Goal: Communication & Community: Answer question/provide support

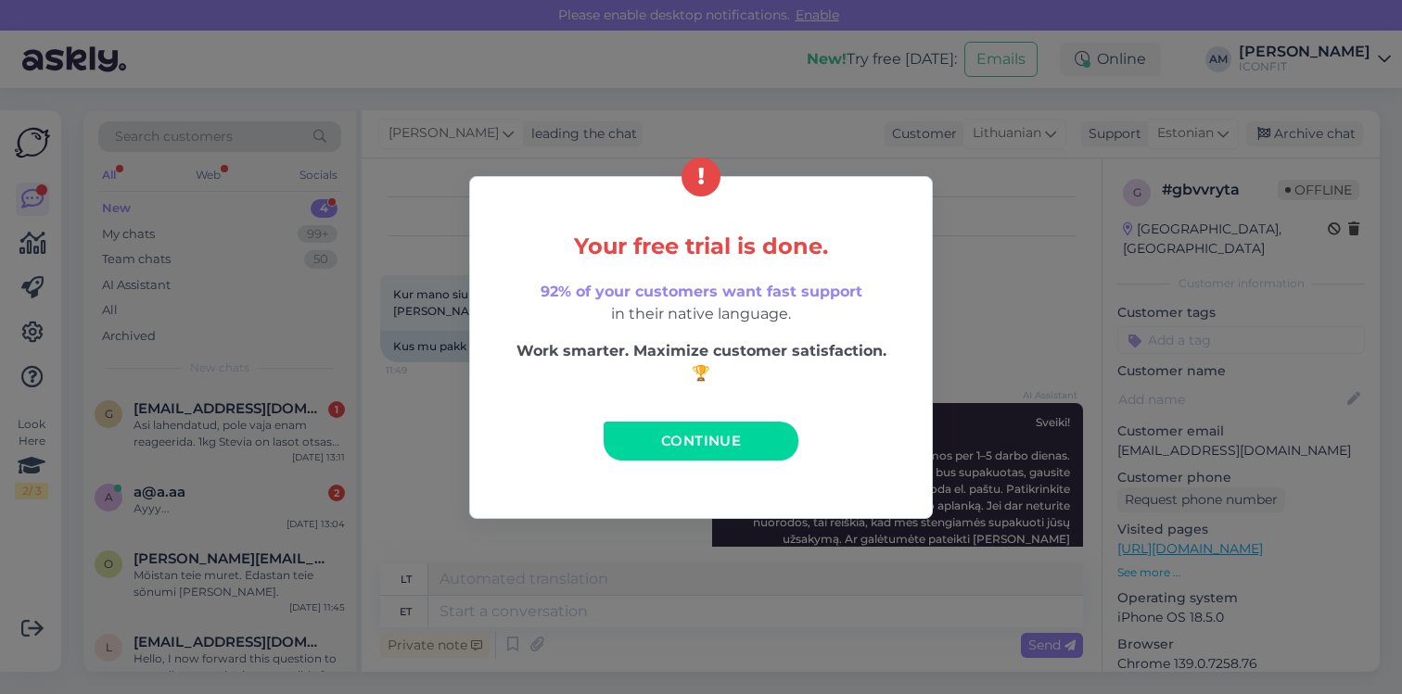
scroll to position [533, 0]
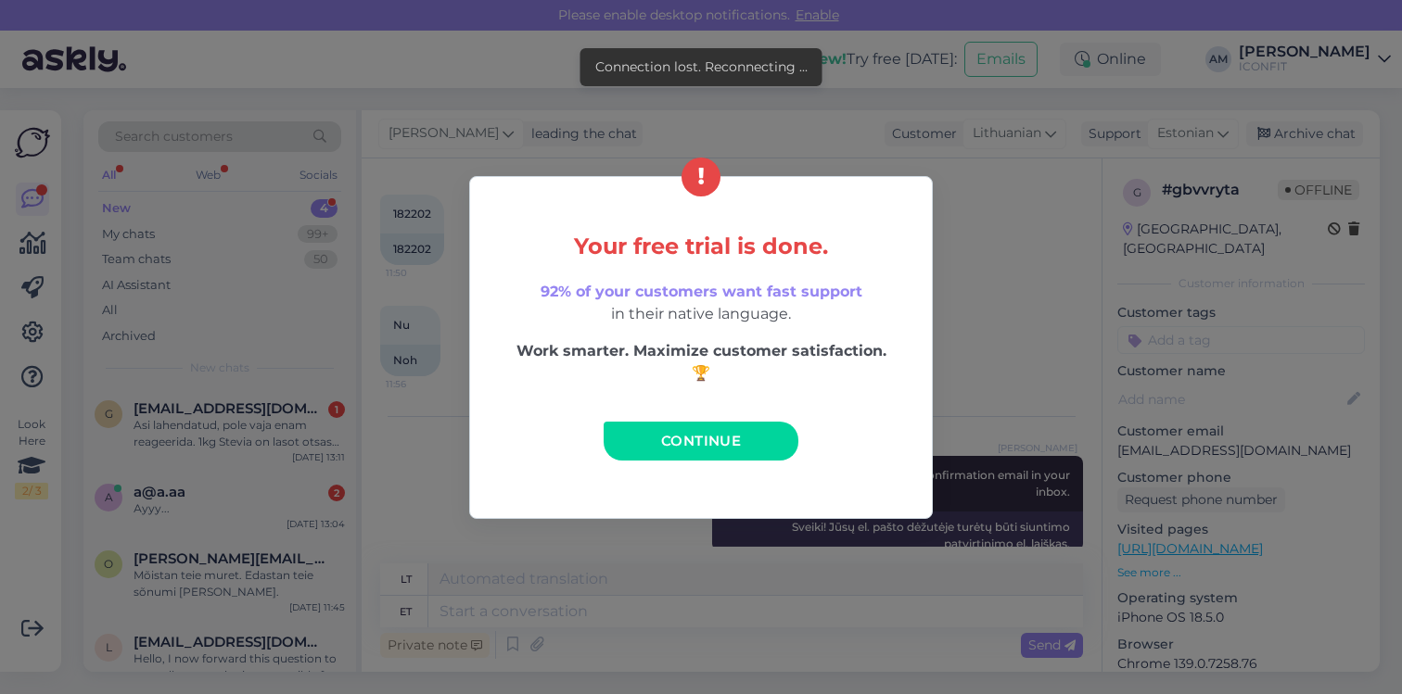
click at [634, 447] on link "Continue" at bounding box center [701, 441] width 195 height 39
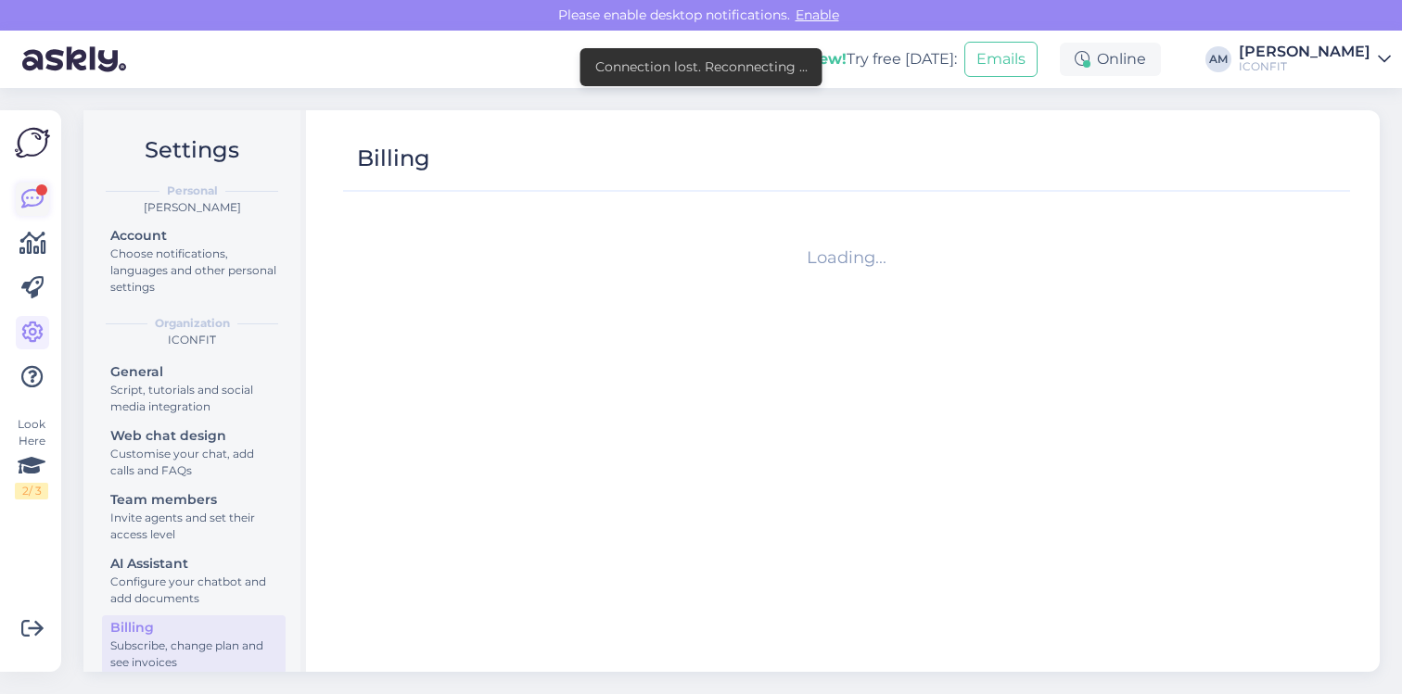
click at [33, 199] on icon at bounding box center [32, 199] width 22 height 22
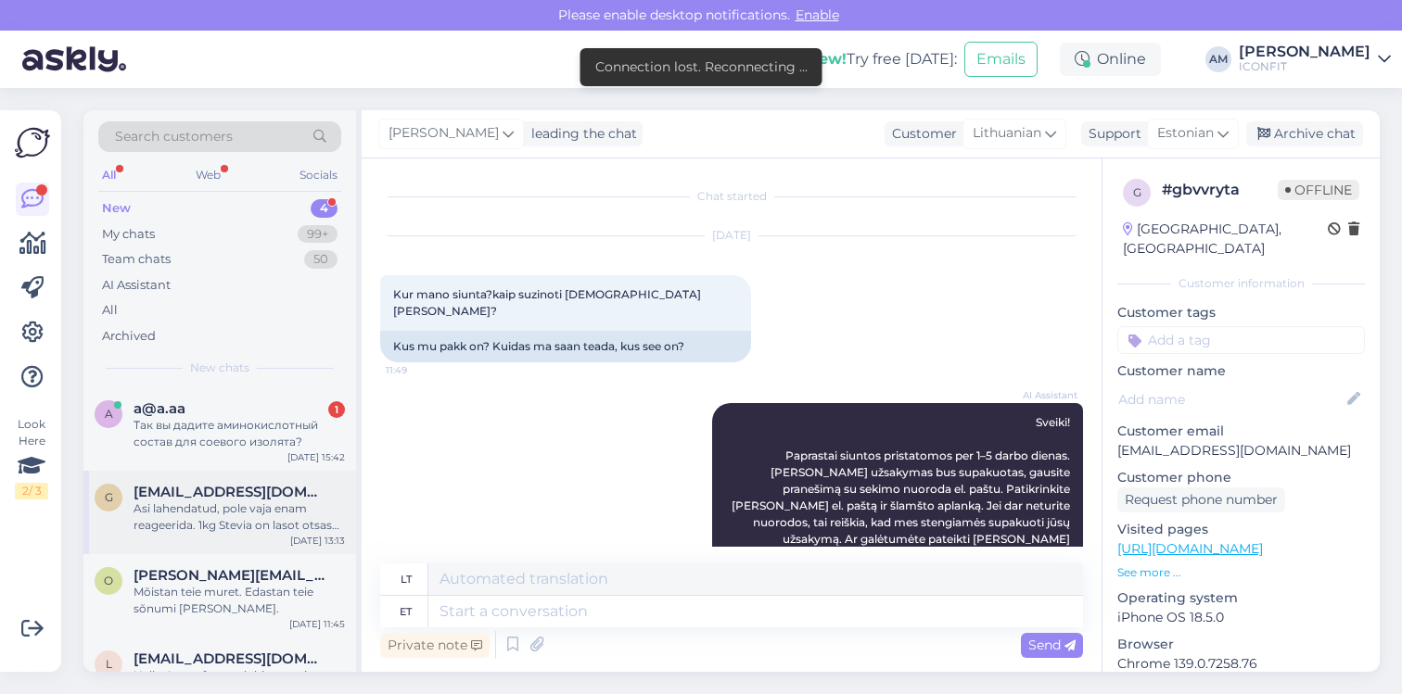
scroll to position [533, 0]
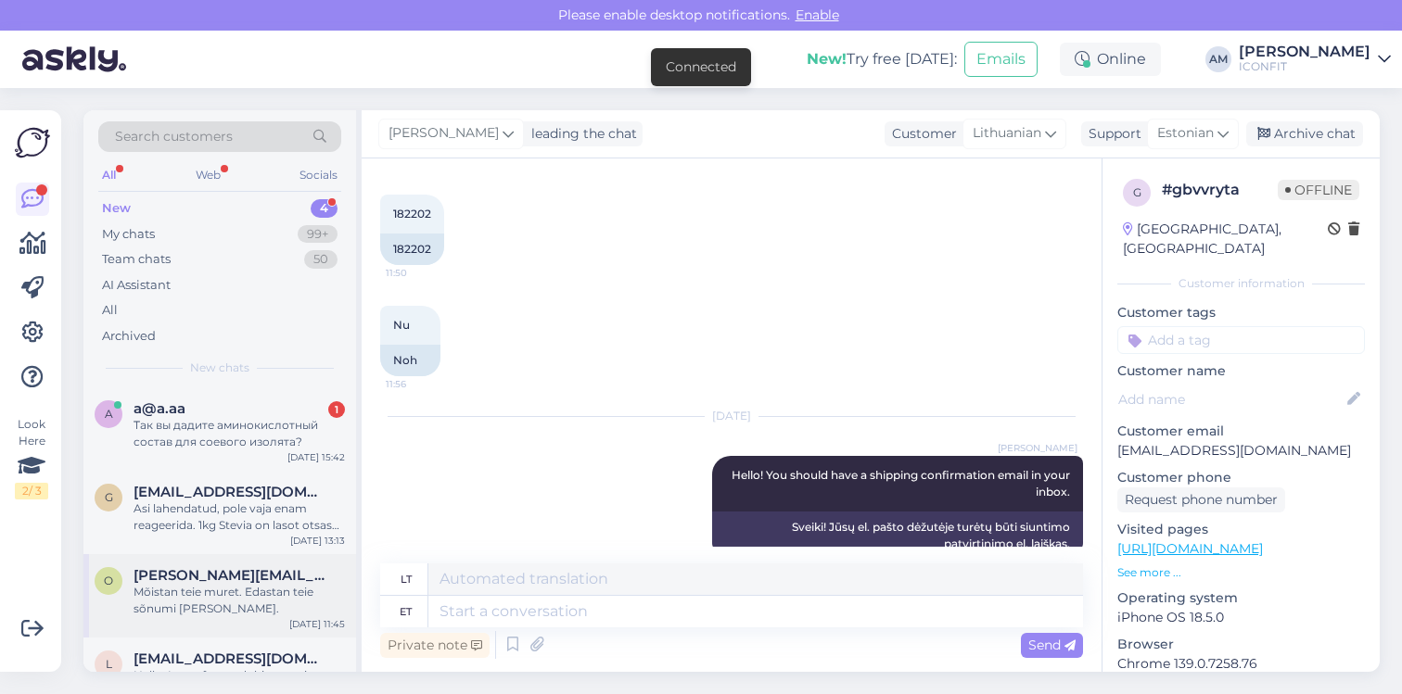
click at [222, 597] on div "Mõistan teie muret. Edastan teie sõnumi [PERSON_NAME]." at bounding box center [238, 600] width 211 height 33
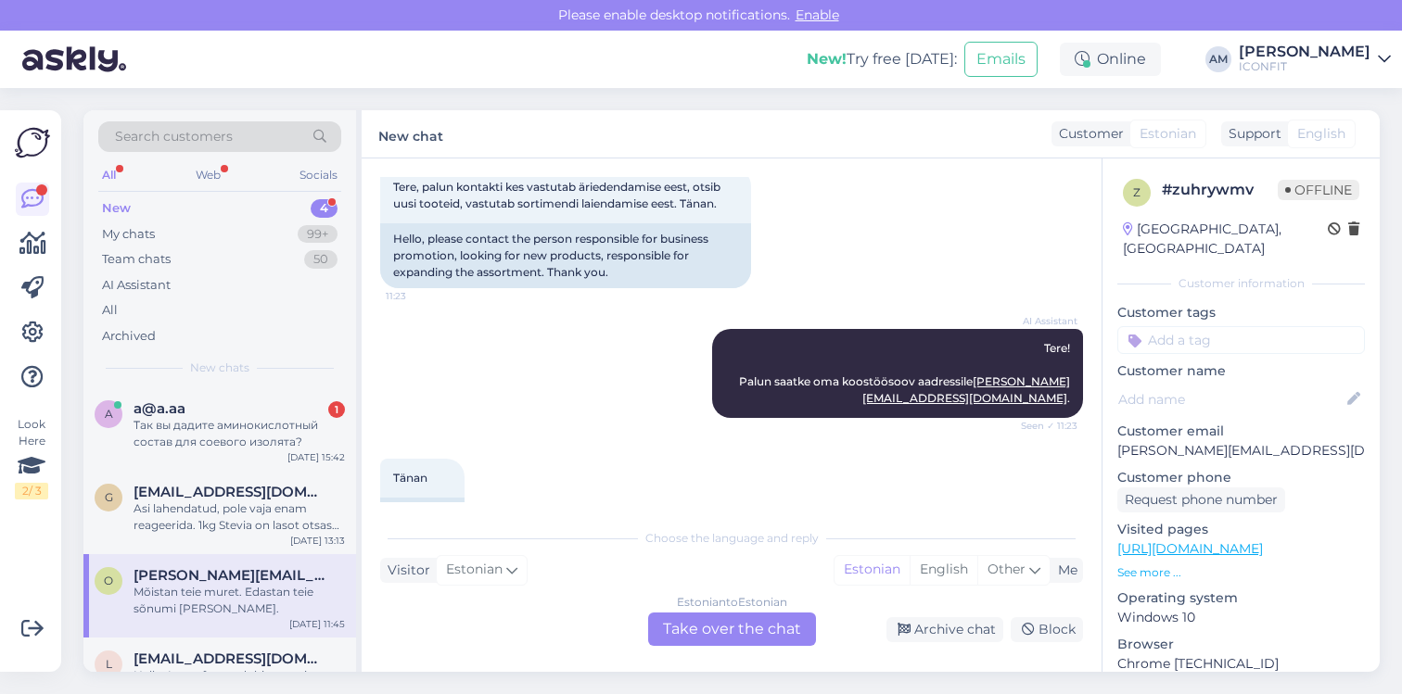
scroll to position [106, 0]
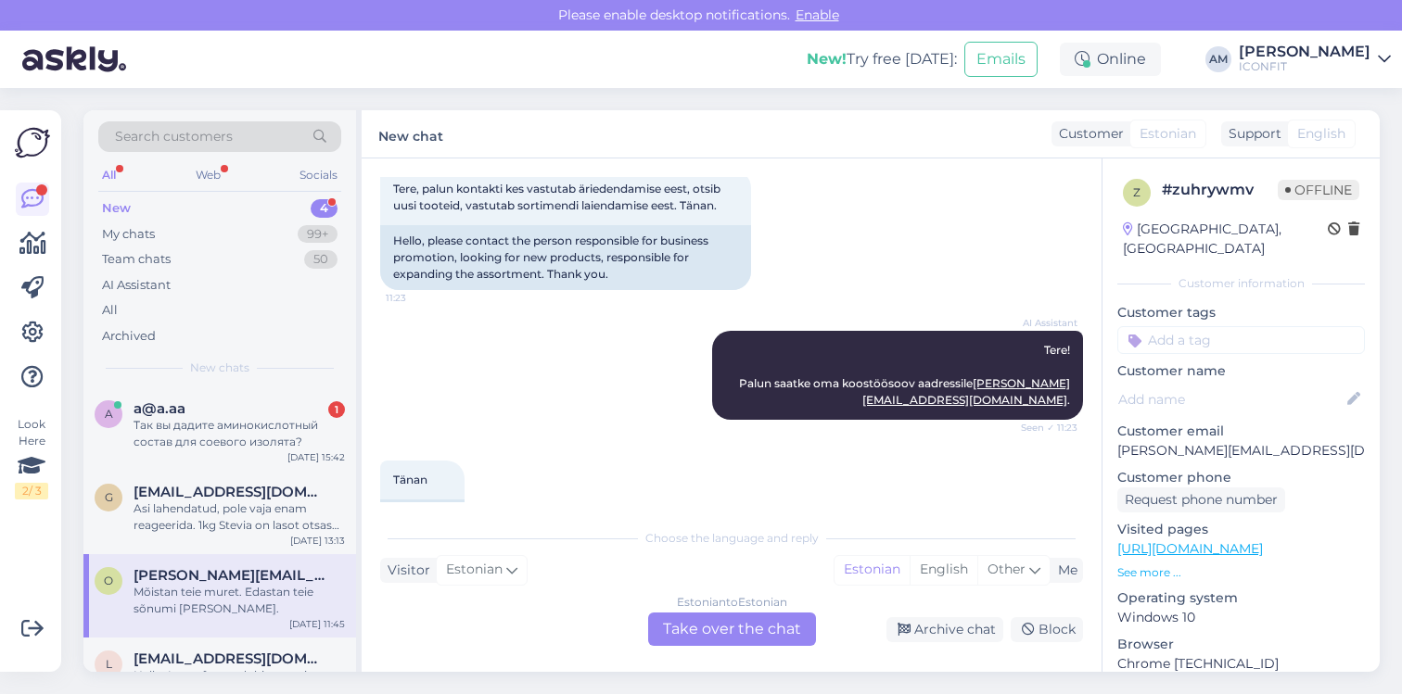
click at [736, 639] on div "Estonian to Estonian Take over the chat" at bounding box center [732, 629] width 168 height 33
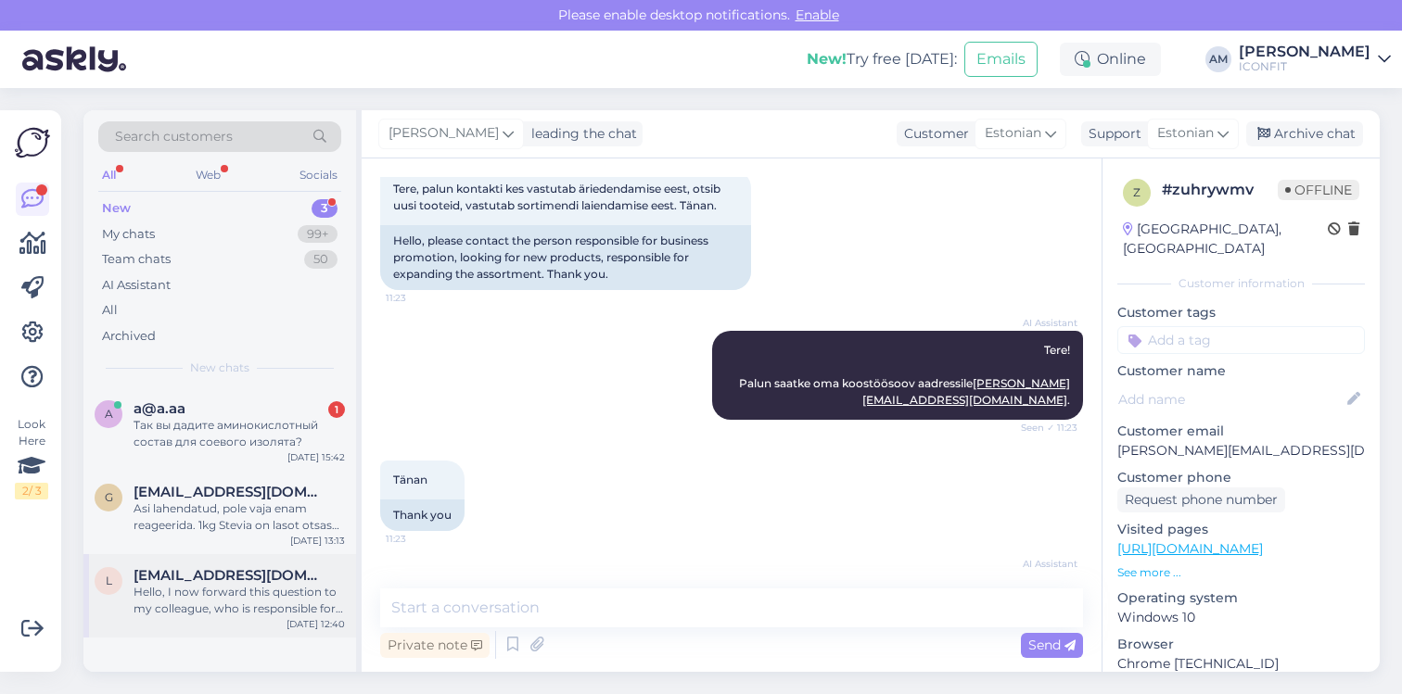
click at [197, 609] on div "Hello, I now forward this question to my colleague, who is responsible for this…" at bounding box center [238, 600] width 211 height 33
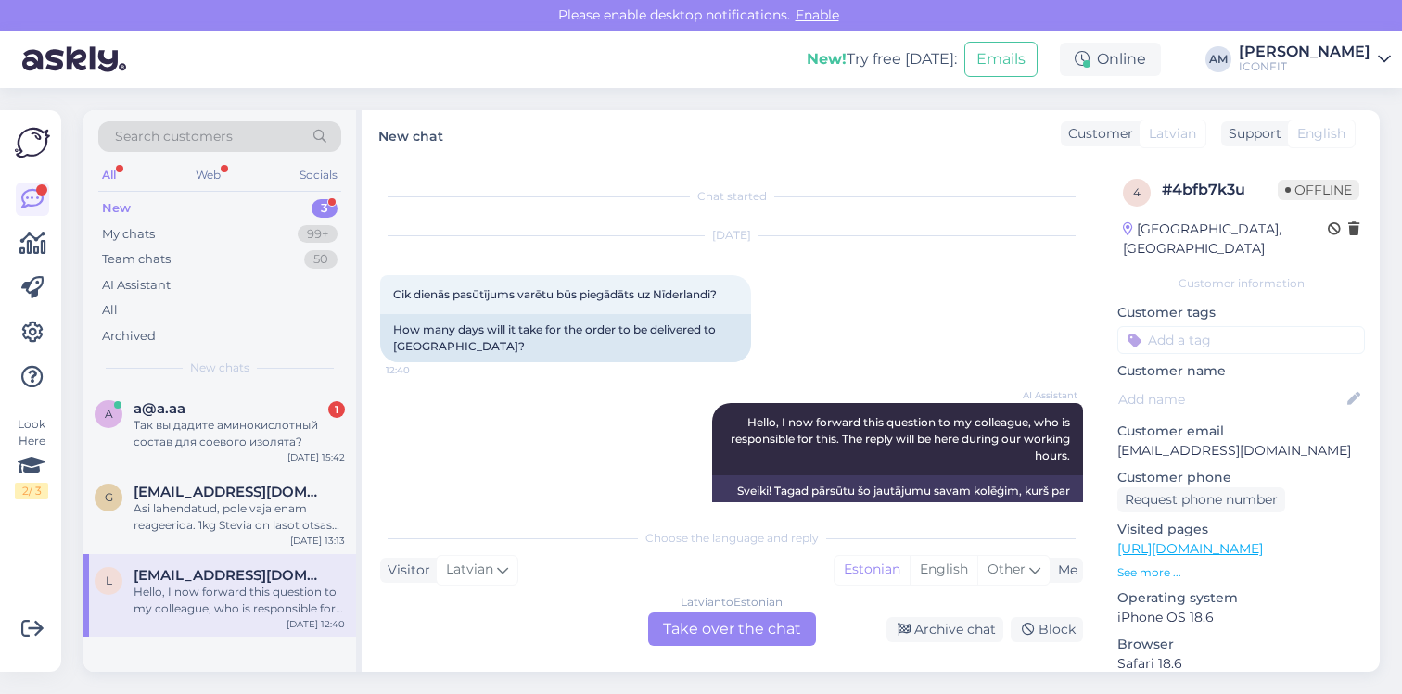
scroll to position [42, 0]
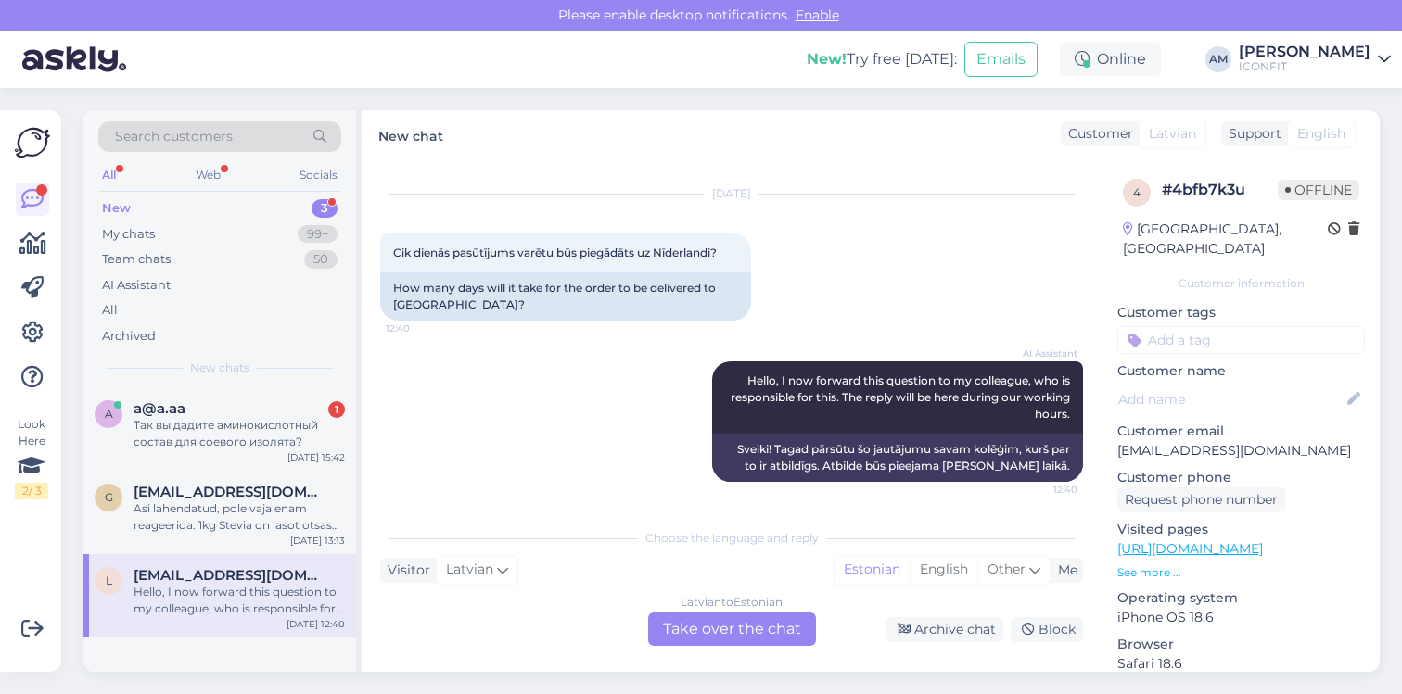
click at [701, 640] on div "[DEMOGRAPHIC_DATA] to Estonian Take over the chat" at bounding box center [732, 629] width 168 height 33
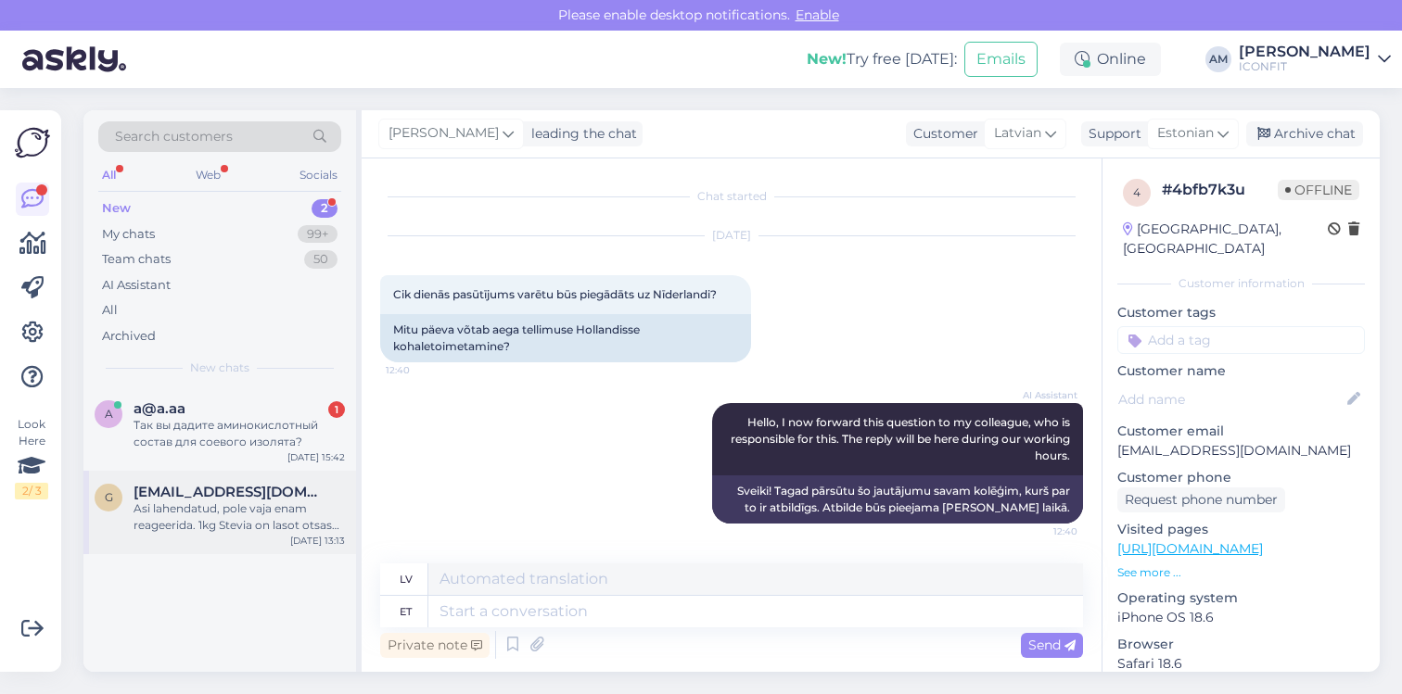
click at [177, 516] on div "Asi lahendatud, pole vaja enam reageerida. 1kg Stevia on lasot otsas niikuinii" at bounding box center [238, 517] width 211 height 33
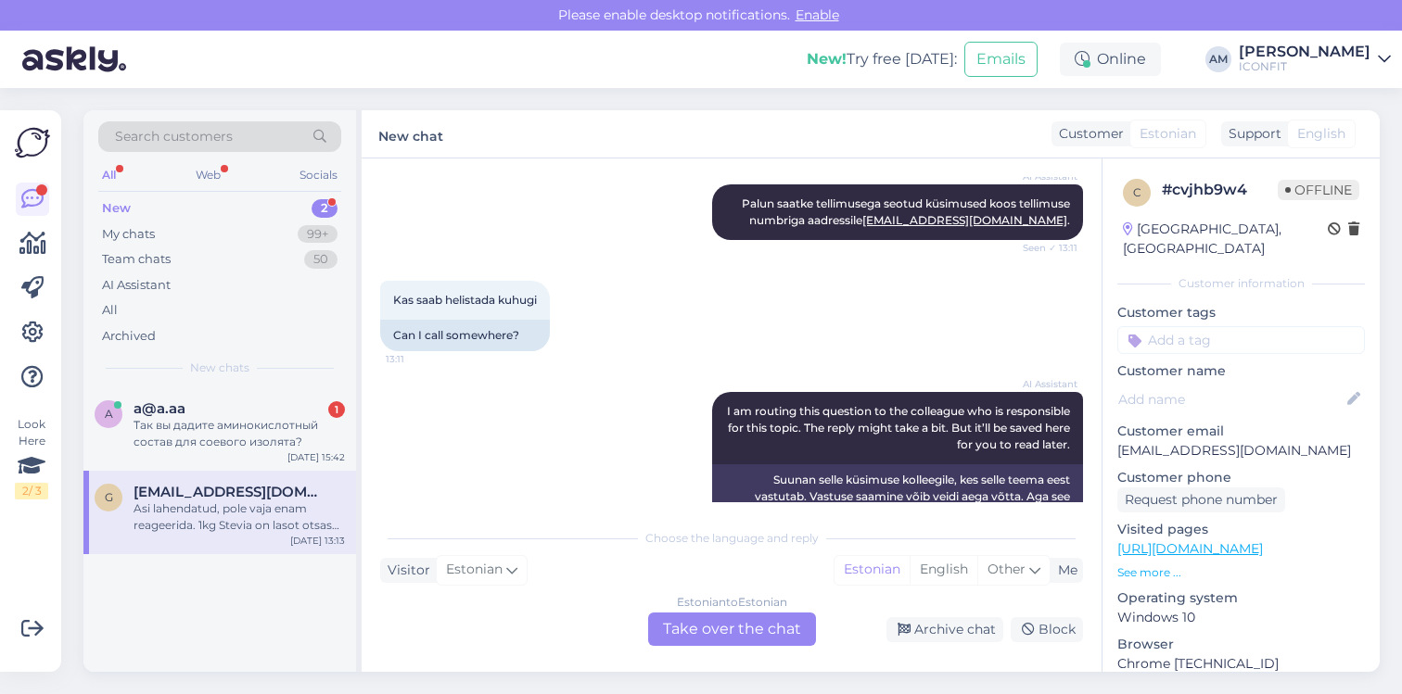
scroll to position [718, 0]
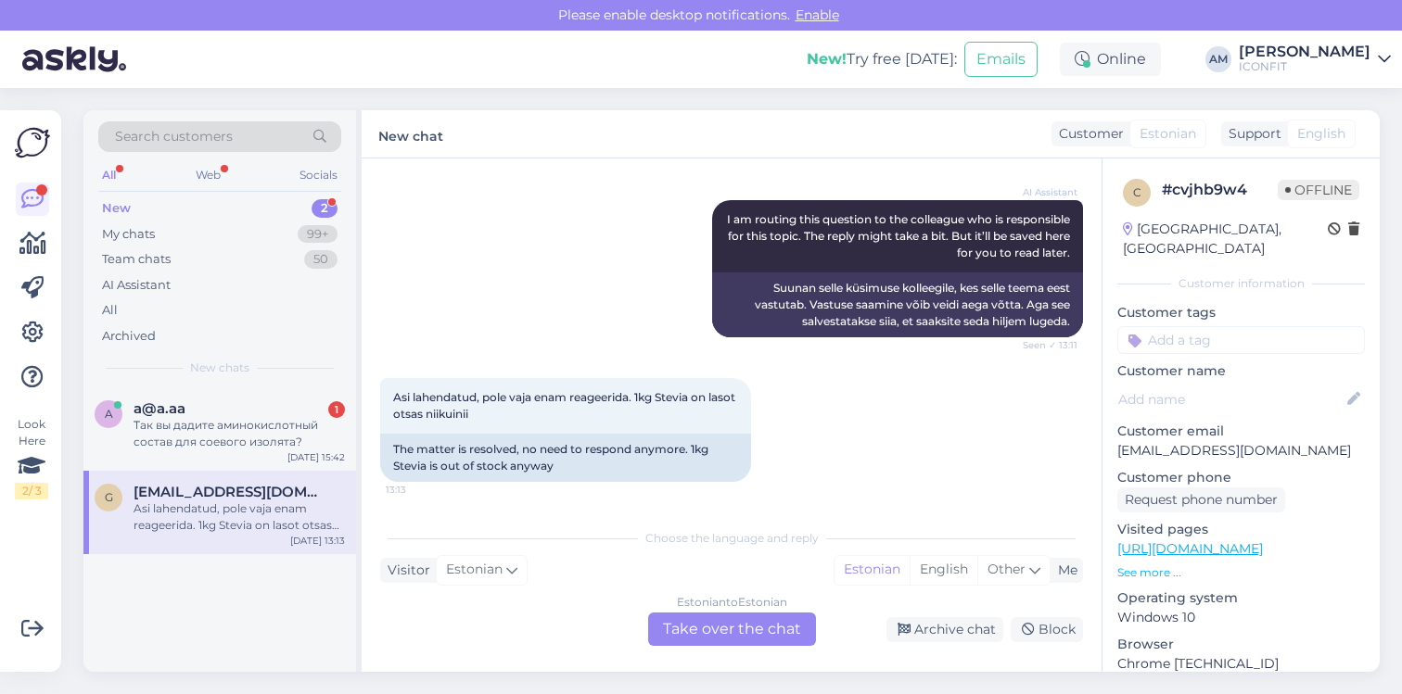
click at [744, 624] on div "Estonian to Estonian Take over the chat" at bounding box center [732, 629] width 168 height 33
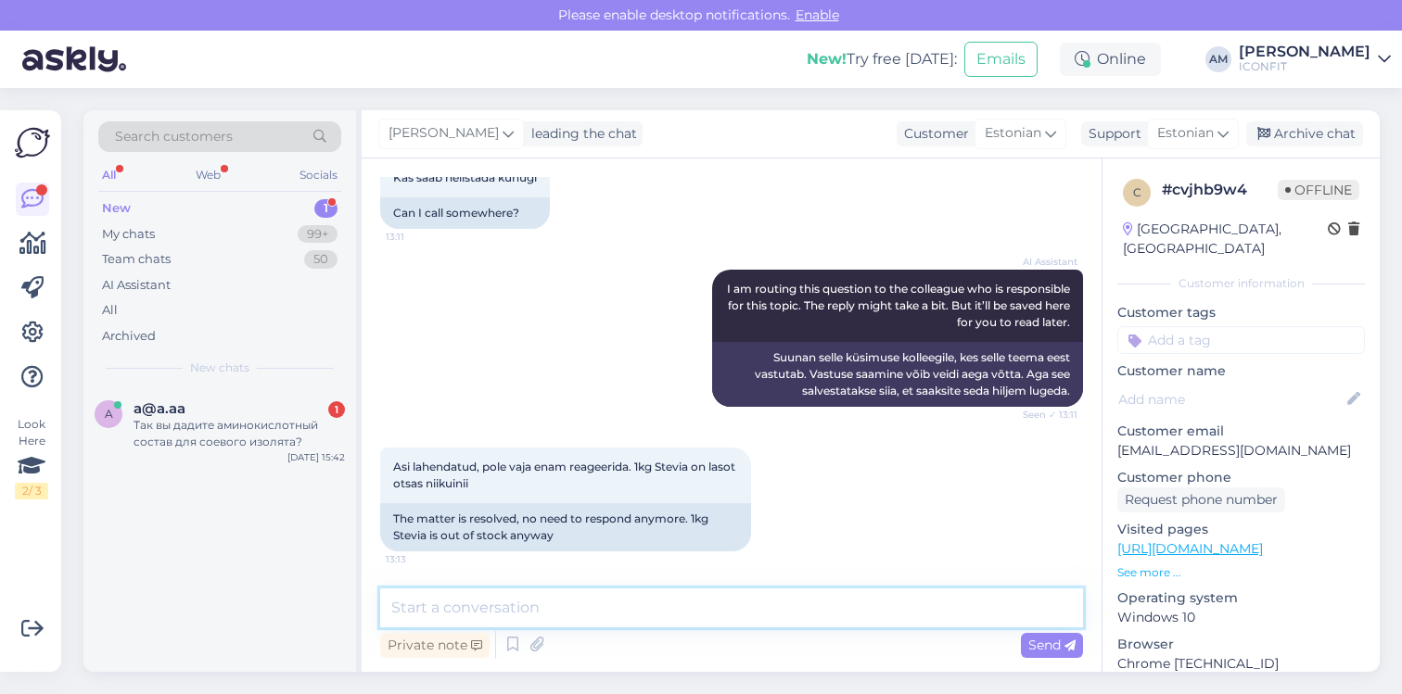
click at [744, 624] on textarea at bounding box center [731, 608] width 703 height 39
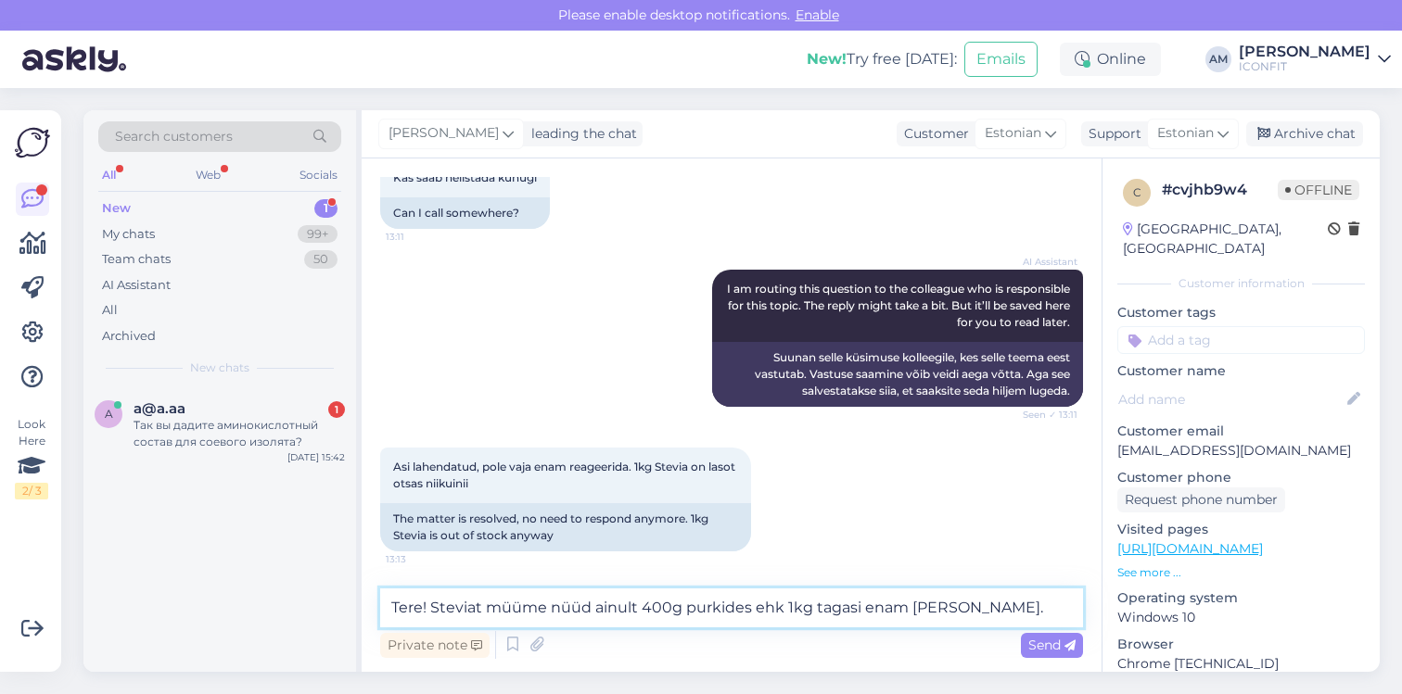
drag, startPoint x: 667, startPoint y: 608, endPoint x: 643, endPoint y: 608, distance: 23.2
click at [643, 608] on textarea "Tere! Steviat müüme nüüd ainult 400g purkides ehk 1kg tagasi enam [PERSON_NAME]." at bounding box center [731, 608] width 703 height 39
type textarea "Tere! Steviat müüme nüüd ainult 350g purkides ehk 1kg tagasi enam [PERSON_NAME]."
click at [1050, 649] on span "Send" at bounding box center [1051, 645] width 47 height 17
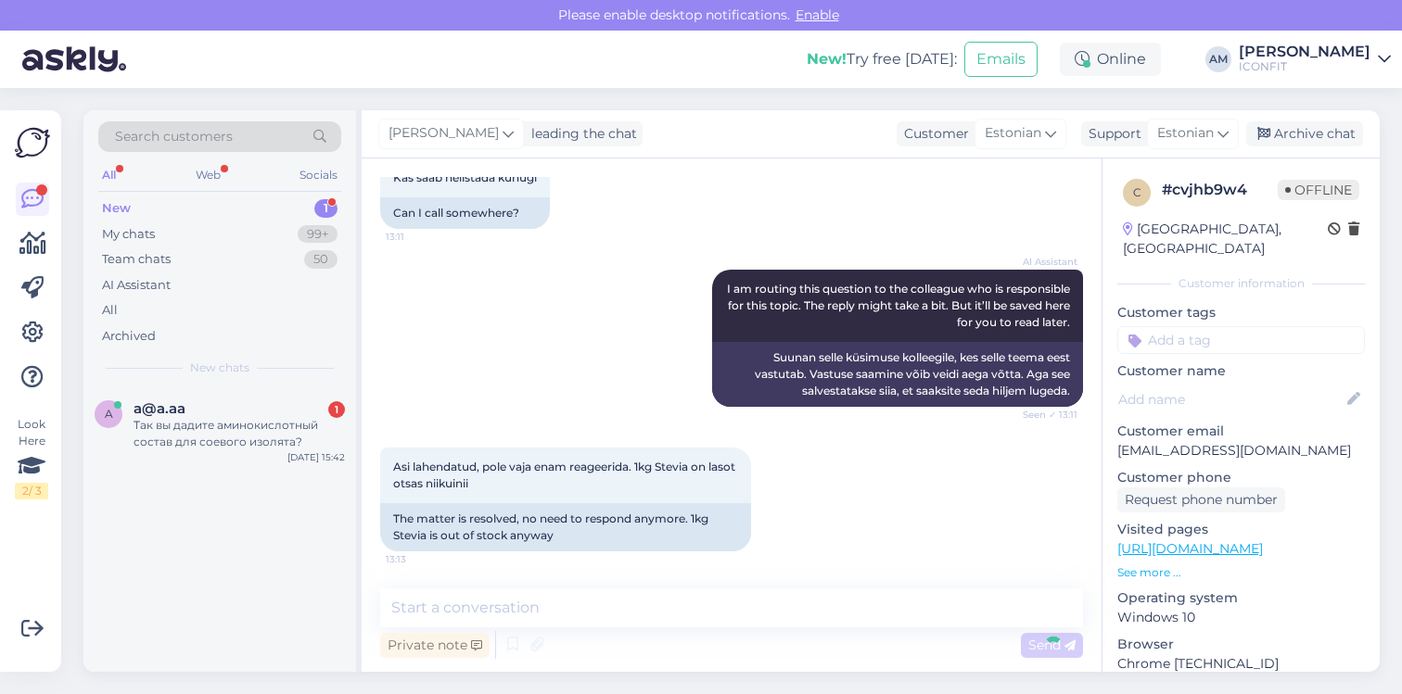
scroll to position [745, 0]
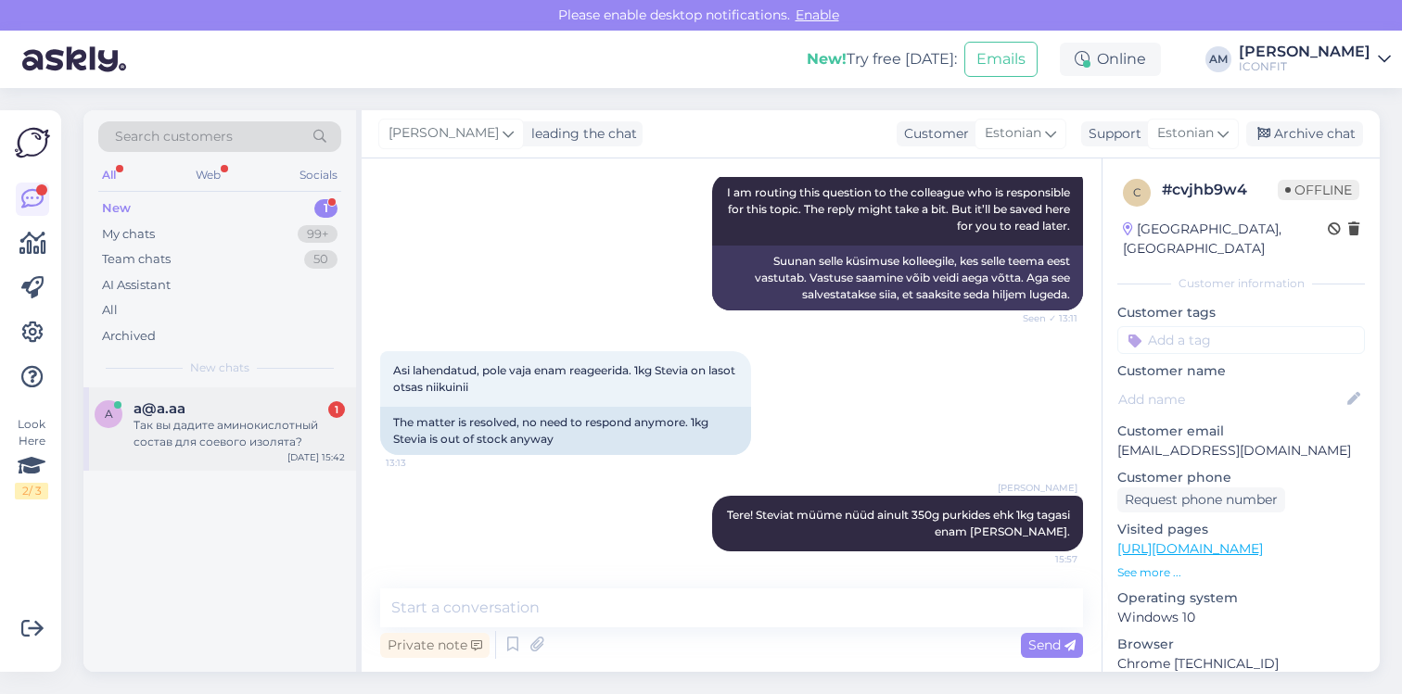
click at [255, 442] on div "Так вы дадите аминокислотный состав для соевого изолята?" at bounding box center [238, 433] width 211 height 33
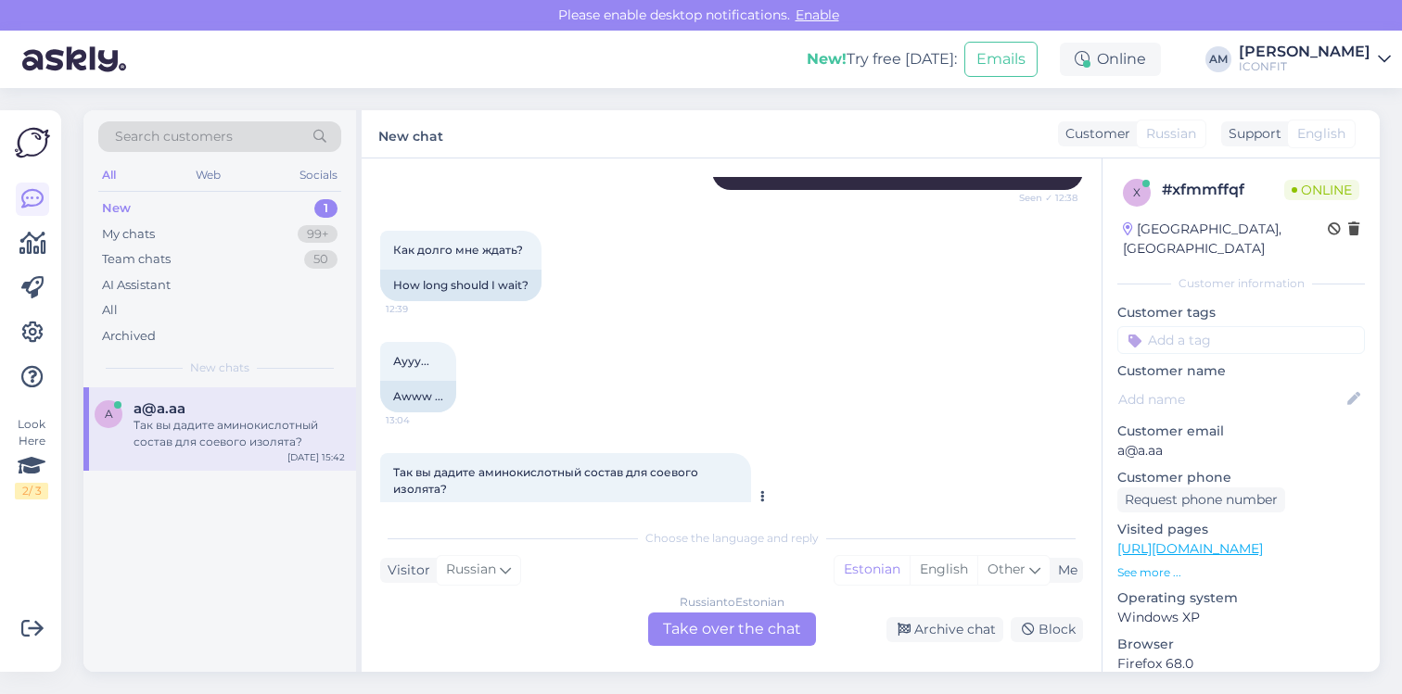
scroll to position [859, 0]
